Goal: Unclear

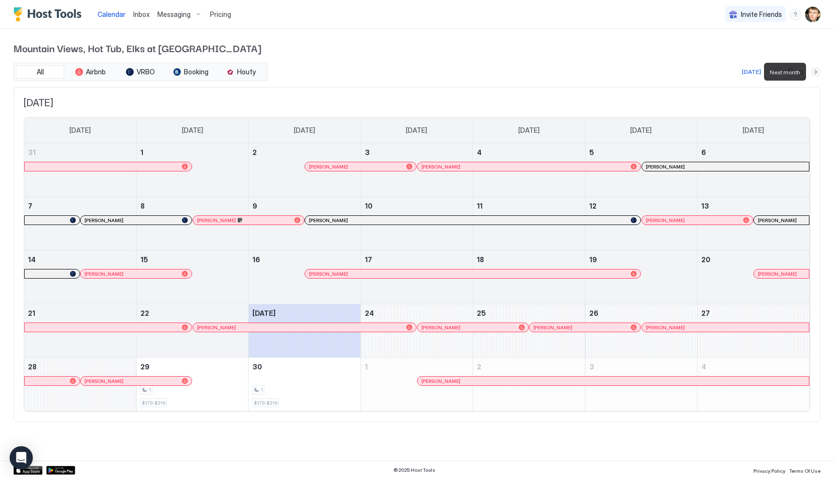
click at [817, 72] on button "Next month" at bounding box center [816, 72] width 10 height 10
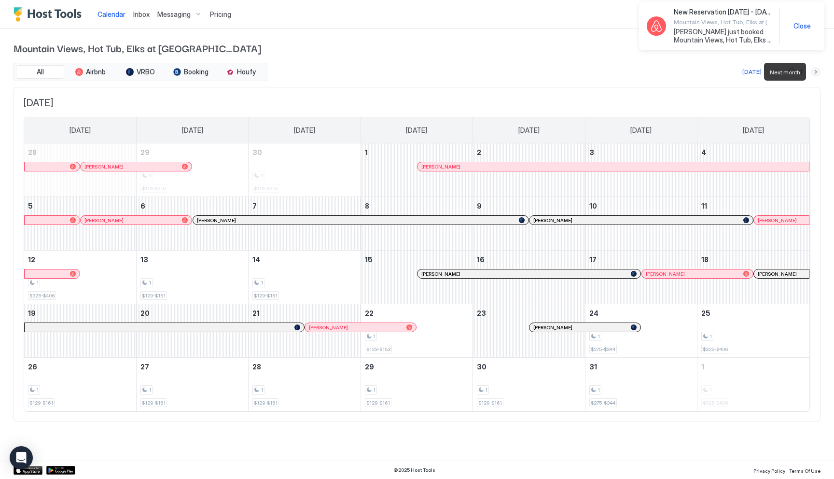
click at [817, 72] on button "Next month" at bounding box center [816, 72] width 10 height 10
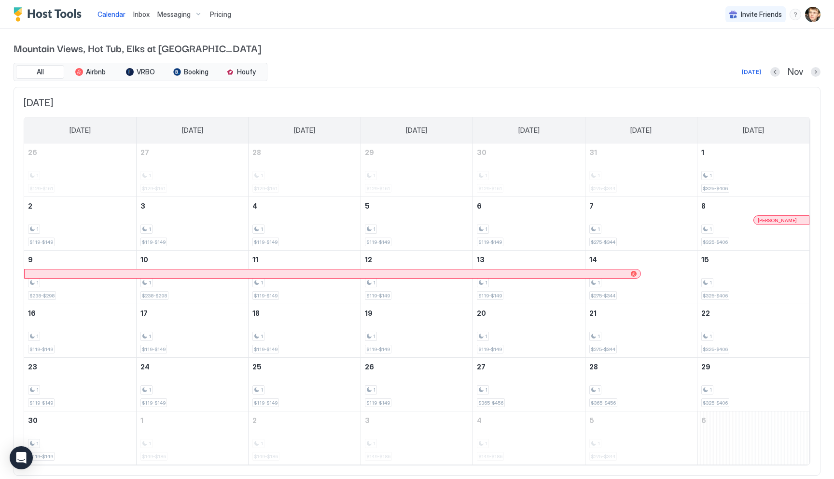
click at [781, 221] on div at bounding box center [781, 220] width 8 height 8
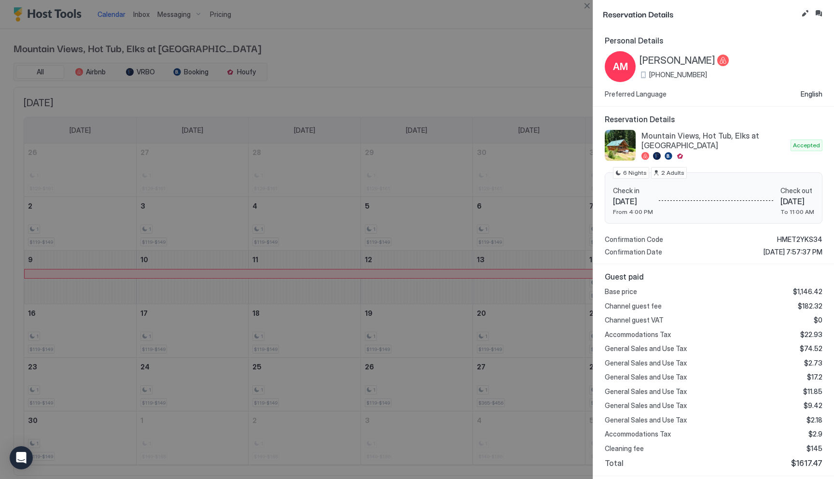
click at [465, 65] on div at bounding box center [417, 239] width 834 height 479
click at [458, 32] on div at bounding box center [417, 239] width 834 height 479
